Goal: Navigation & Orientation: Find specific page/section

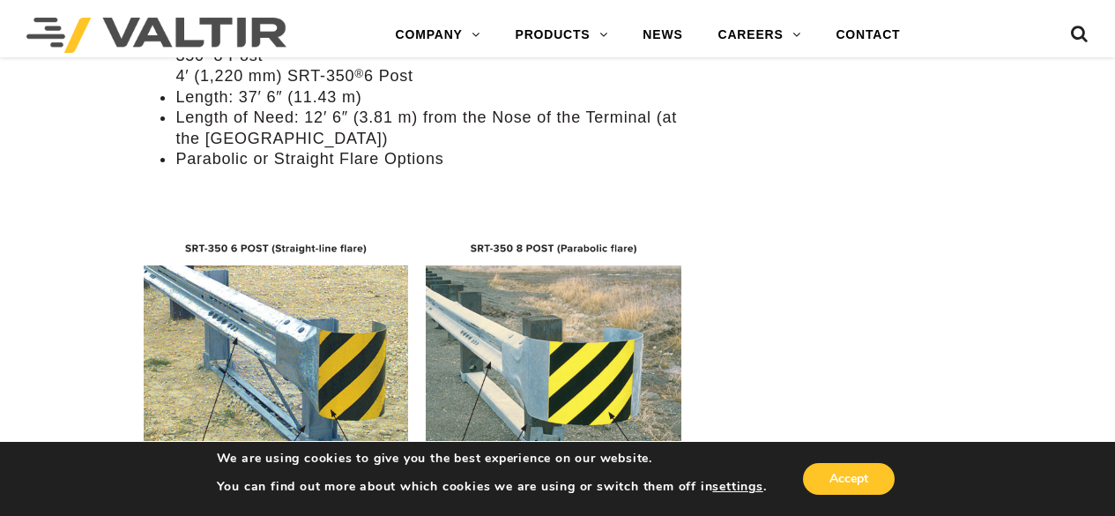
scroll to position [1675, 0]
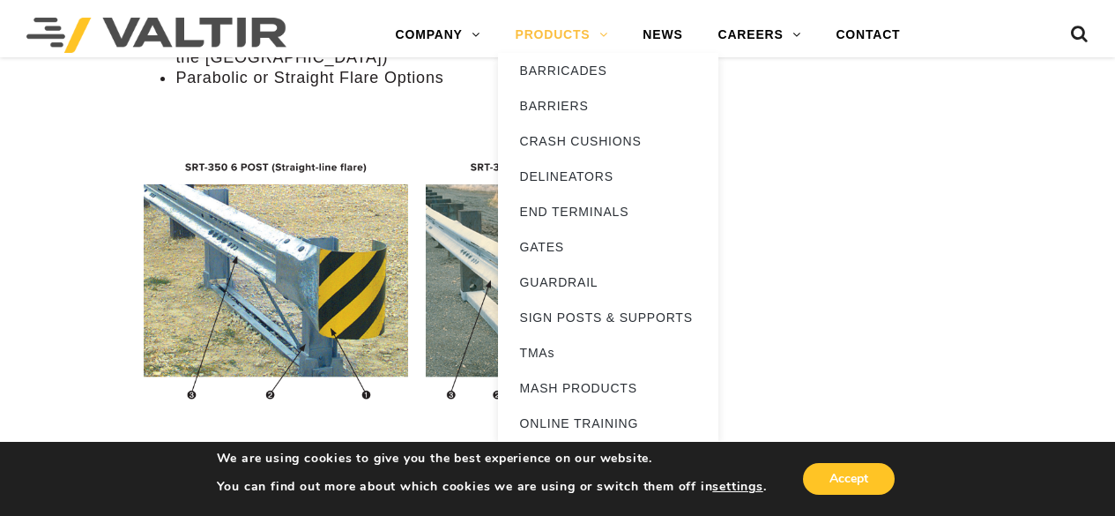
click at [571, 35] on link "PRODUCTS" at bounding box center [562, 35] width 128 height 35
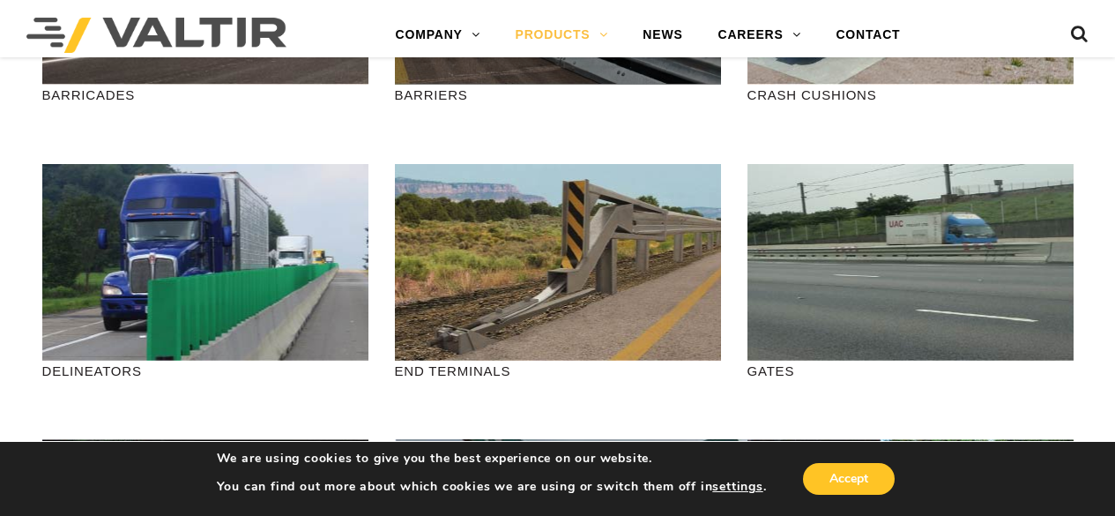
scroll to position [441, 0]
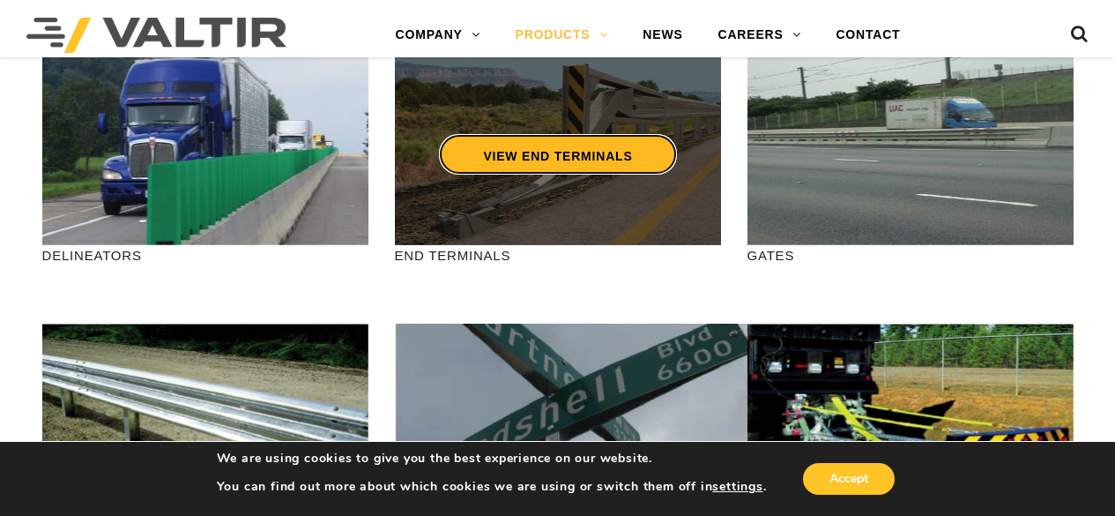
click at [587, 137] on link "VIEW END TERMINALS" at bounding box center [557, 154] width 237 height 41
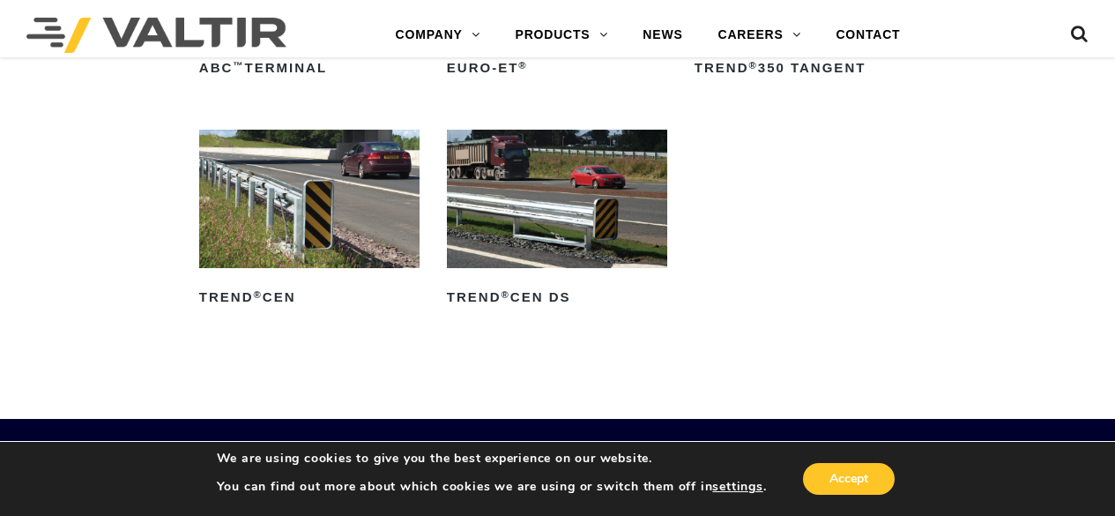
scroll to position [2204, 0]
